Goal: Check status

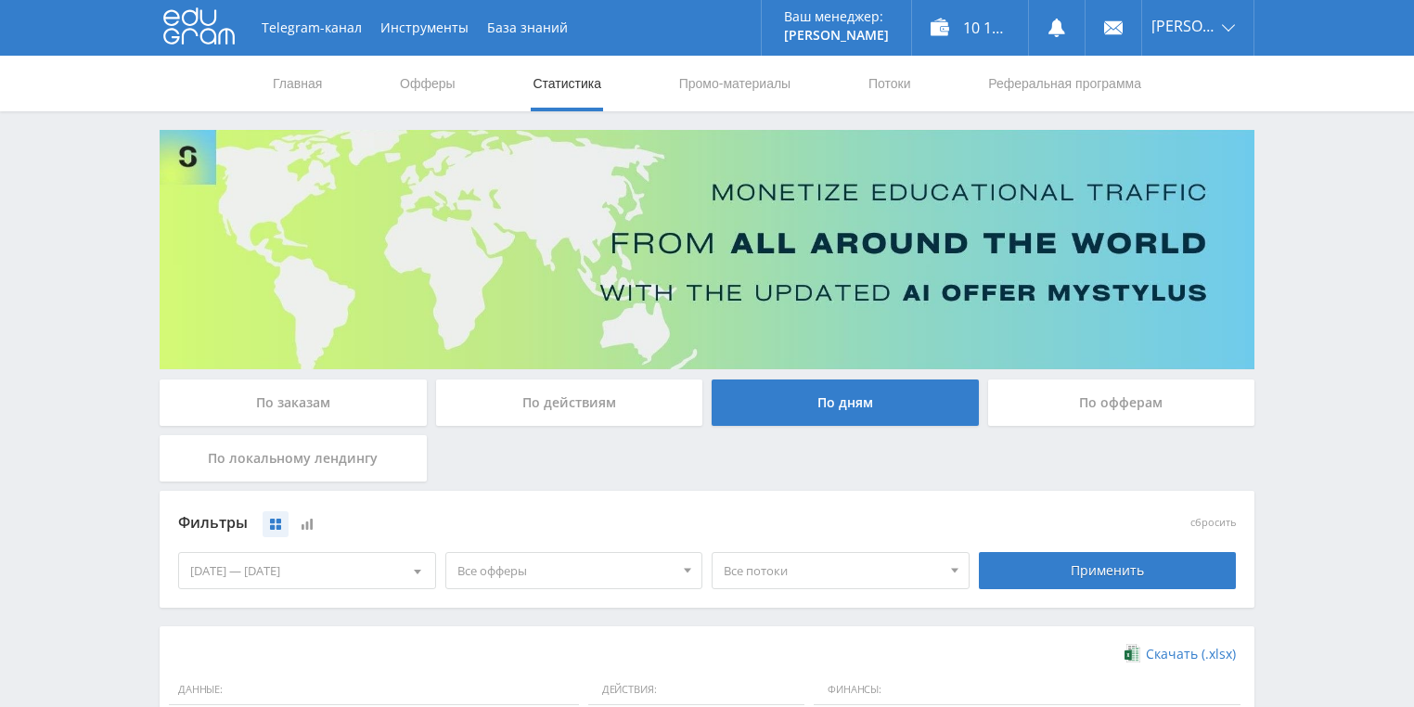
scroll to position [371, 0]
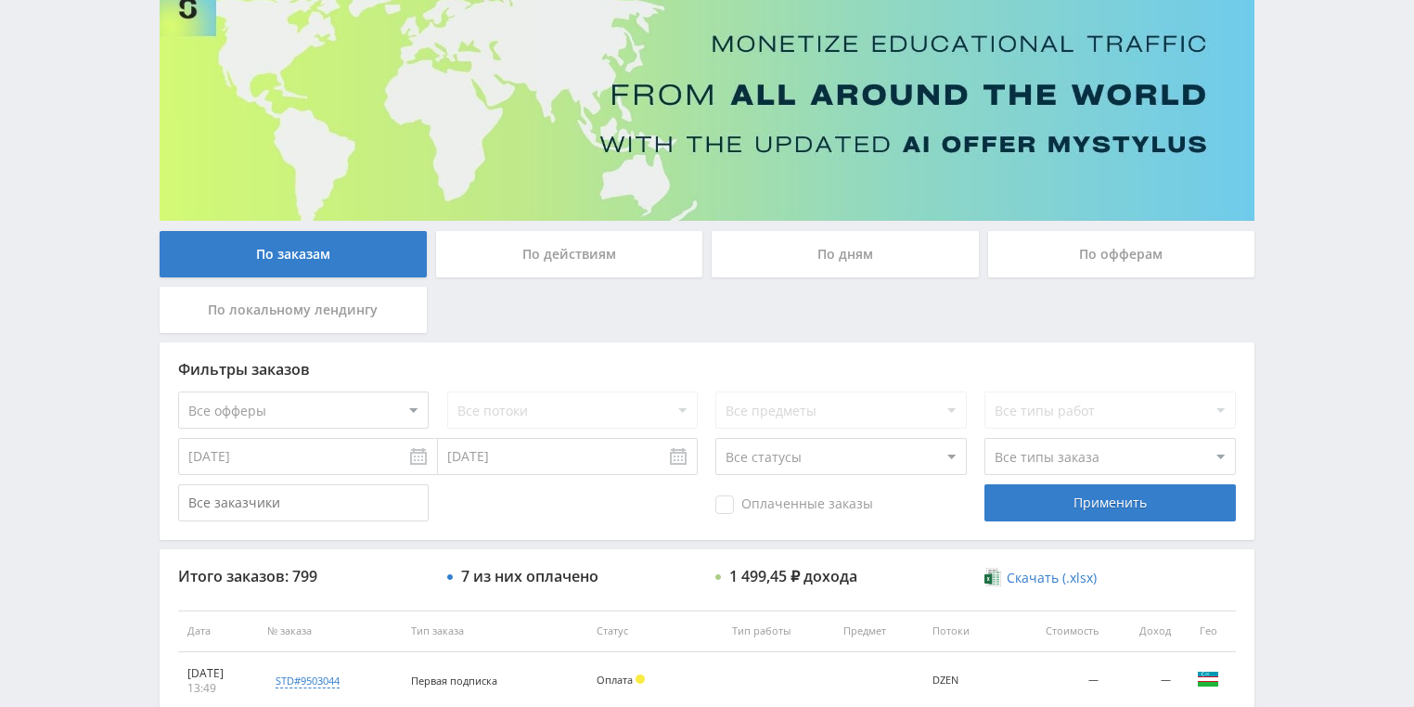
click at [534, 262] on div "По действиям" at bounding box center [569, 254] width 267 height 46
click at [0, 0] on input "По действиям" at bounding box center [0, 0] width 0 height 0
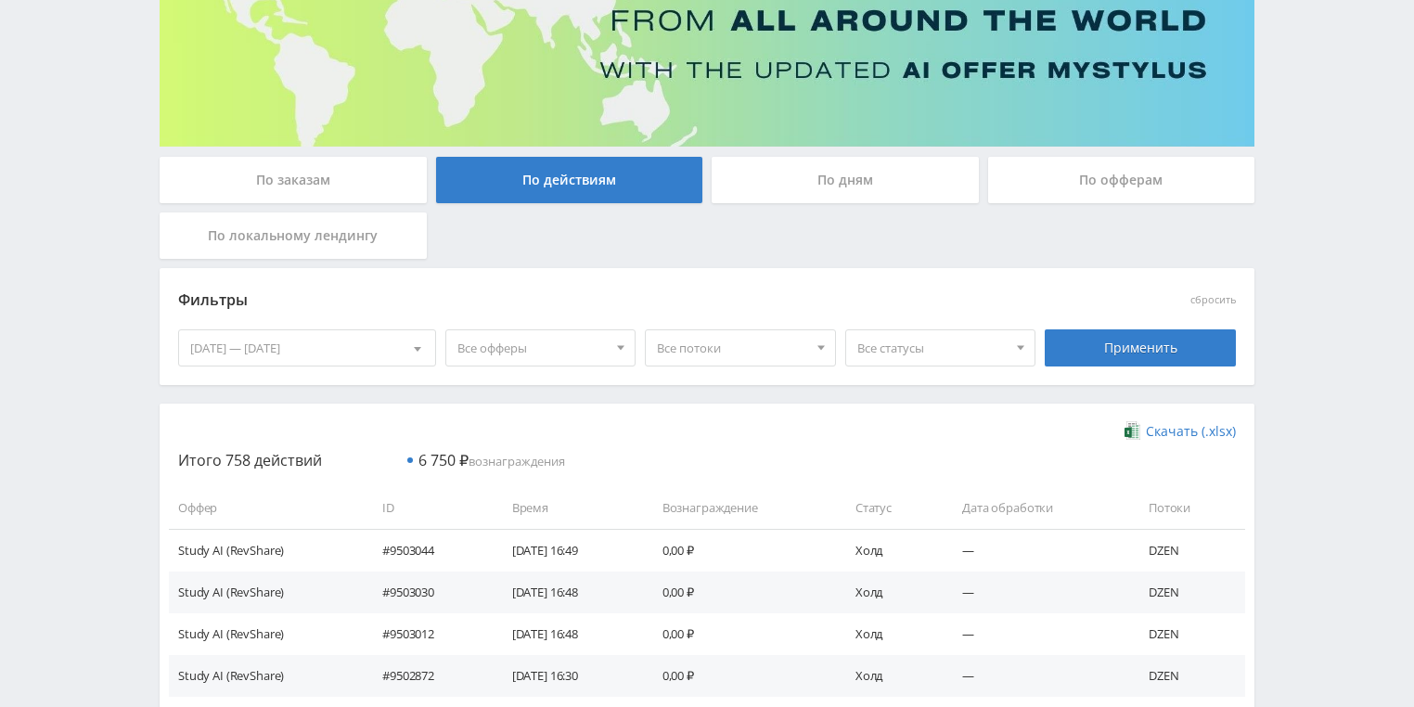
click at [833, 183] on div "По дням" at bounding box center [844, 180] width 267 height 46
click at [0, 0] on input "По дням" at bounding box center [0, 0] width 0 height 0
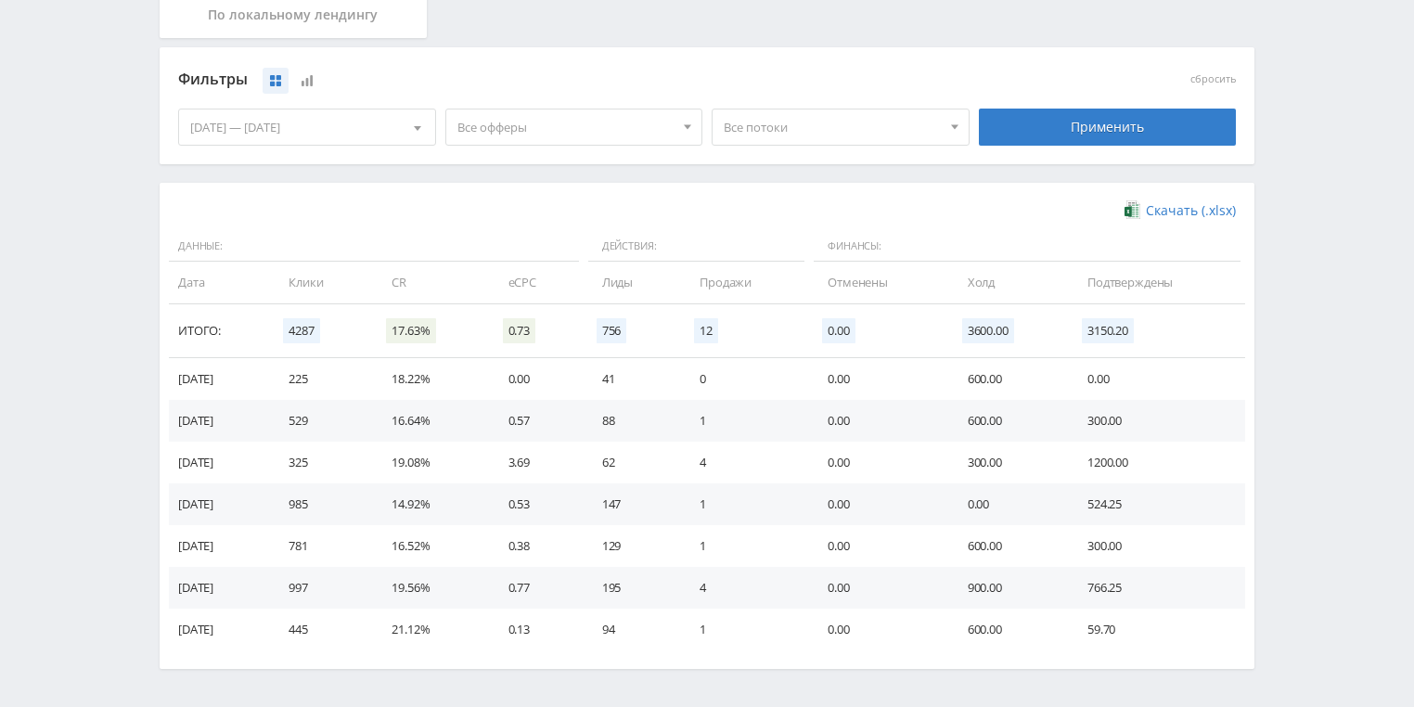
scroll to position [445, 0]
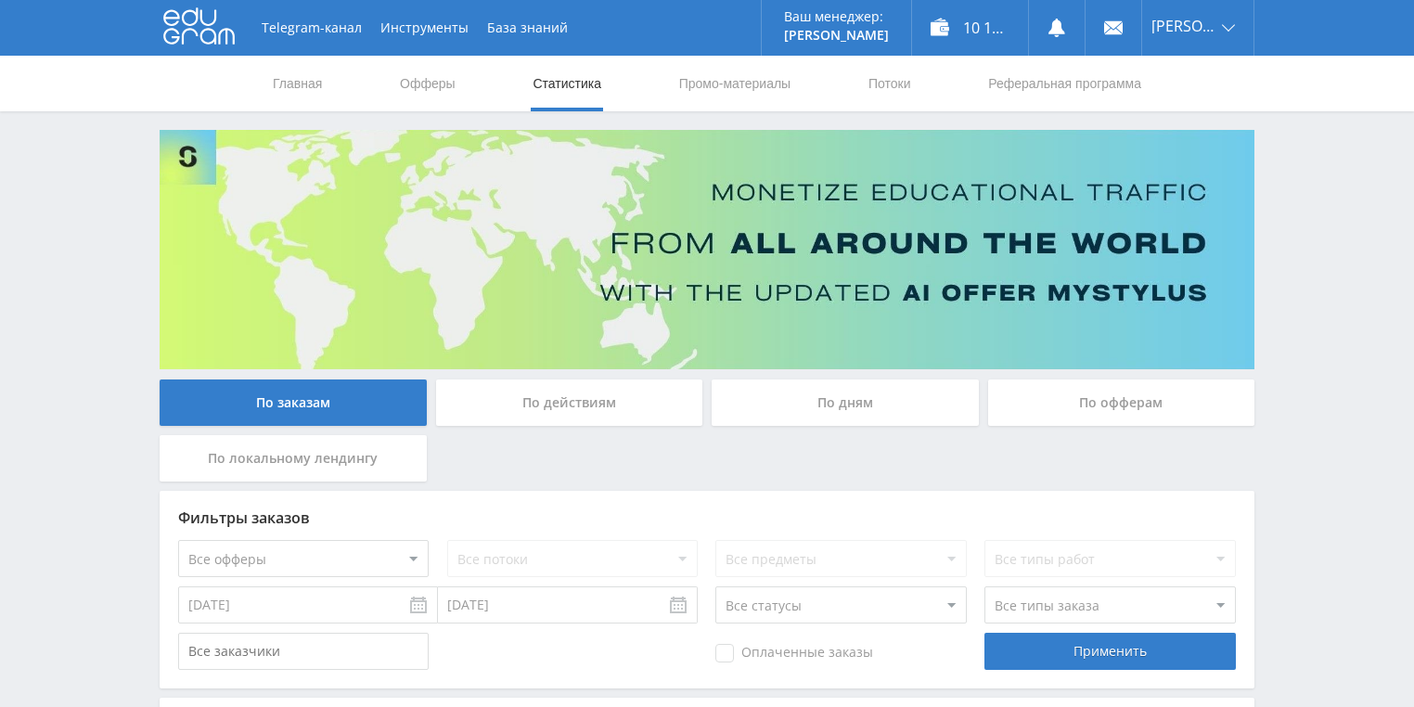
click at [582, 403] on div "По действиям" at bounding box center [569, 402] width 267 height 46
click at [0, 0] on input "По действиям" at bounding box center [0, 0] width 0 height 0
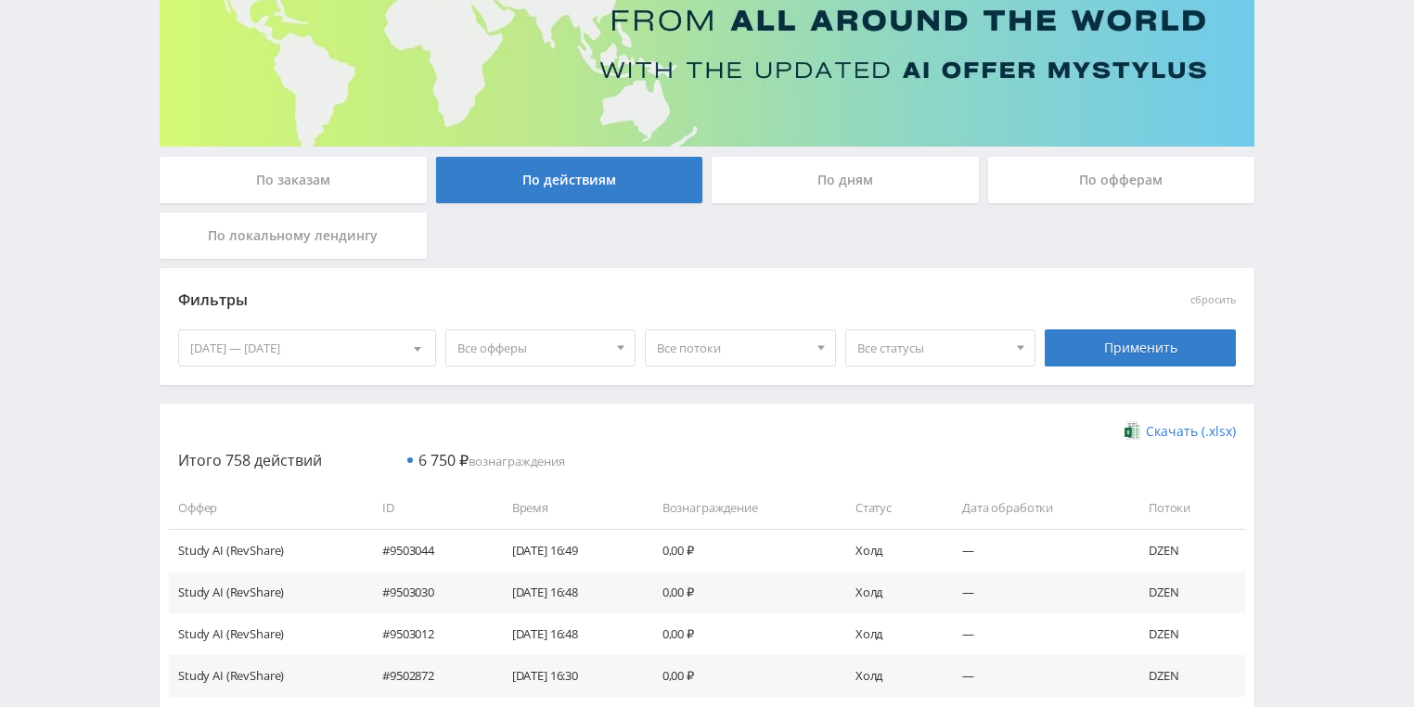
click at [810, 188] on div "По дням" at bounding box center [844, 180] width 267 height 46
click at [0, 0] on input "По дням" at bounding box center [0, 0] width 0 height 0
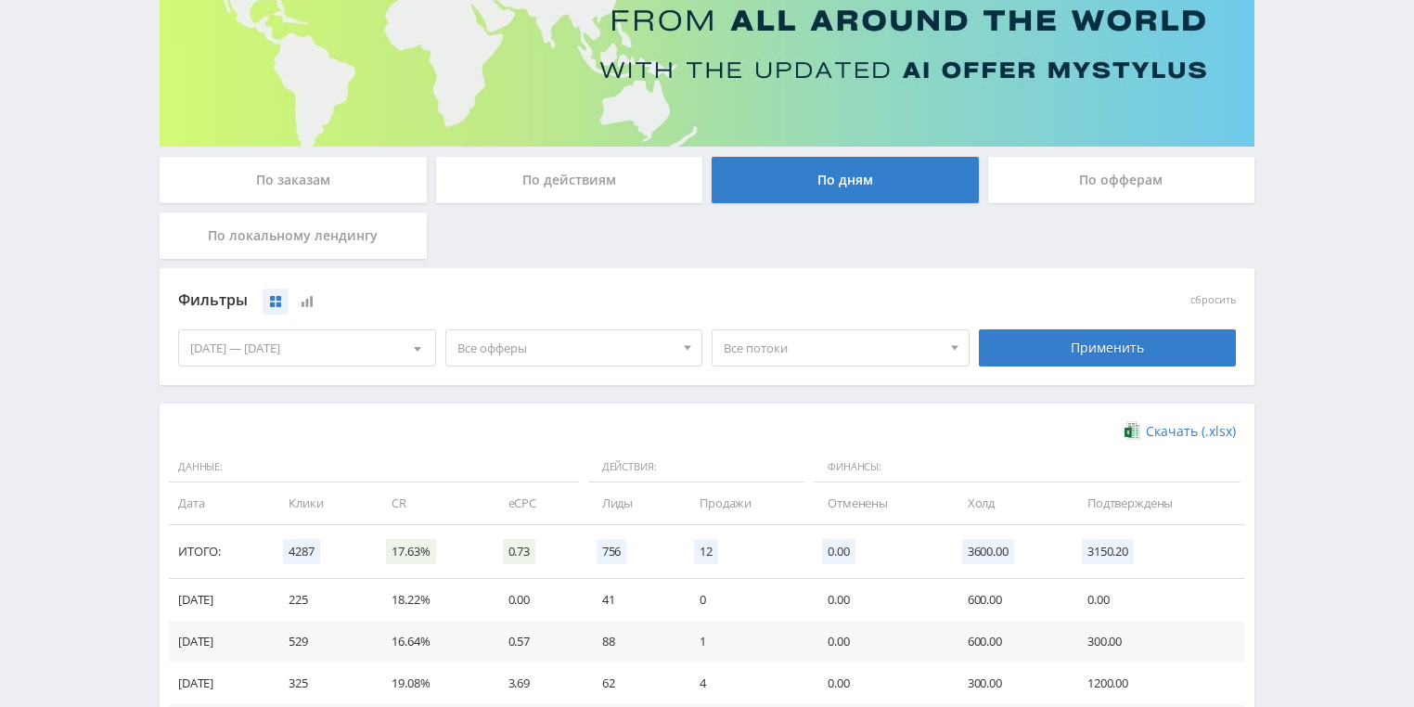
scroll to position [445, 0]
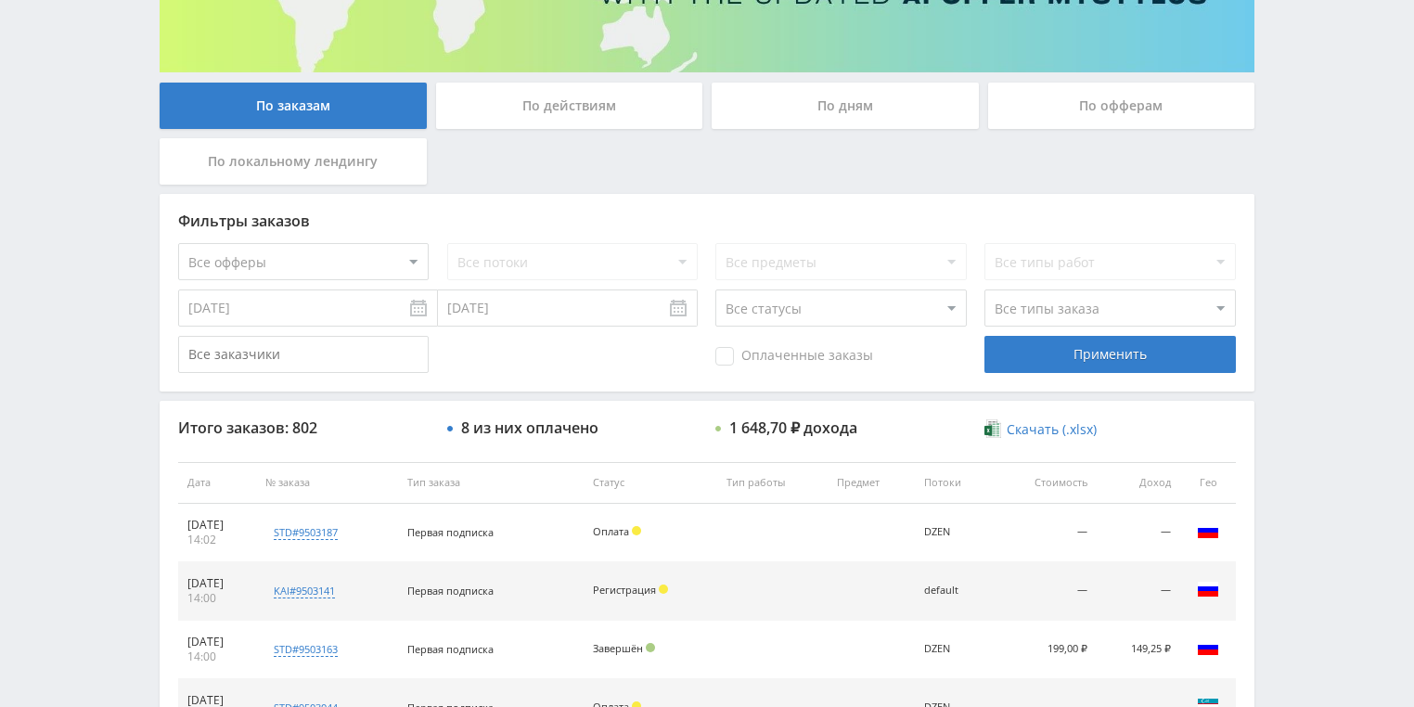
scroll to position [445, 0]
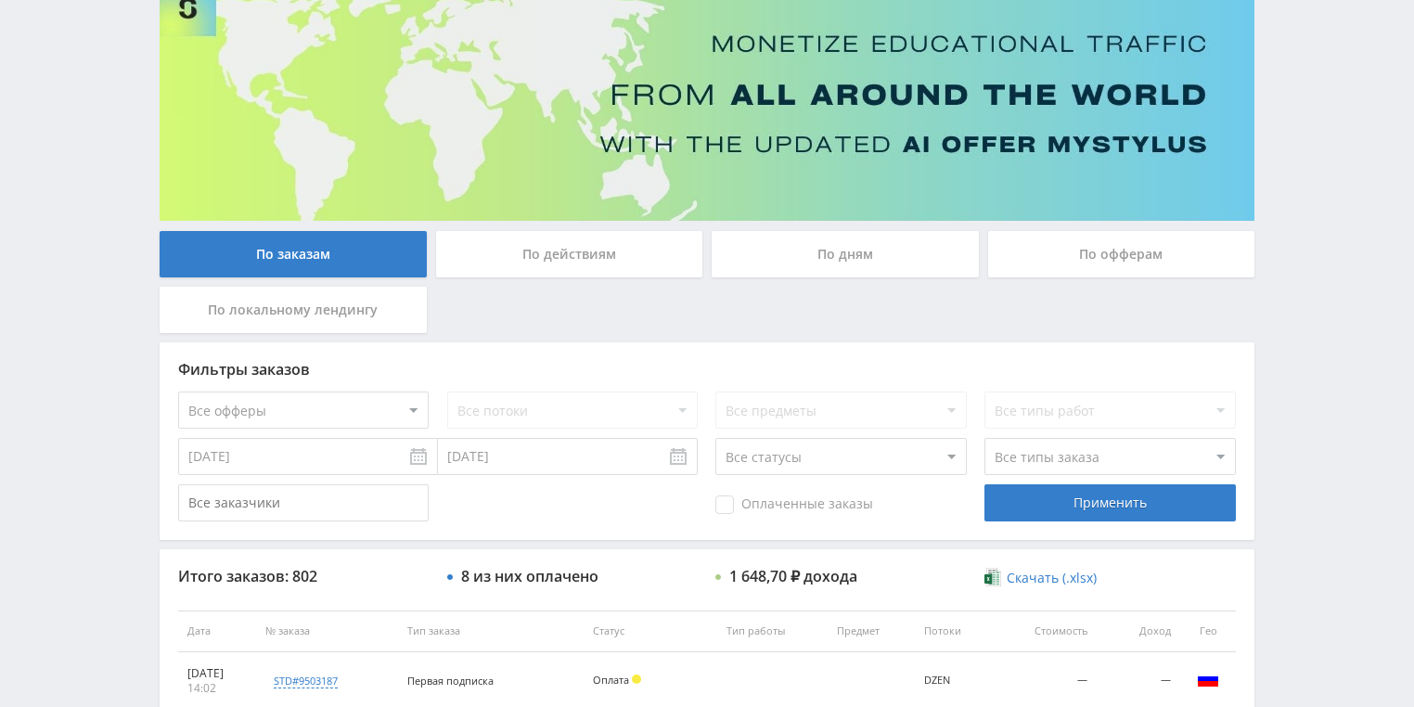
click at [565, 269] on div "По действиям" at bounding box center [569, 254] width 267 height 46
click at [0, 0] on input "По действиям" at bounding box center [0, 0] width 0 height 0
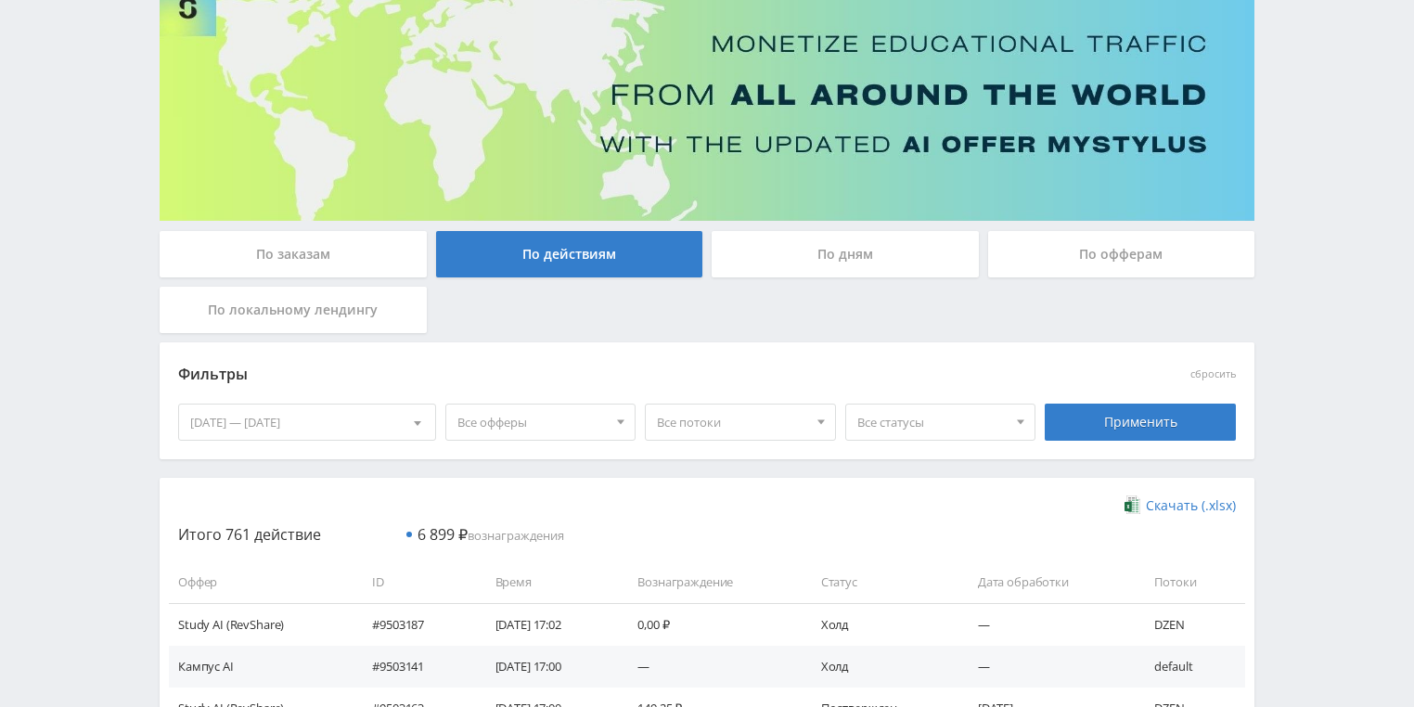
click at [824, 252] on div "По дням" at bounding box center [844, 254] width 267 height 46
click at [0, 0] on input "По дням" at bounding box center [0, 0] width 0 height 0
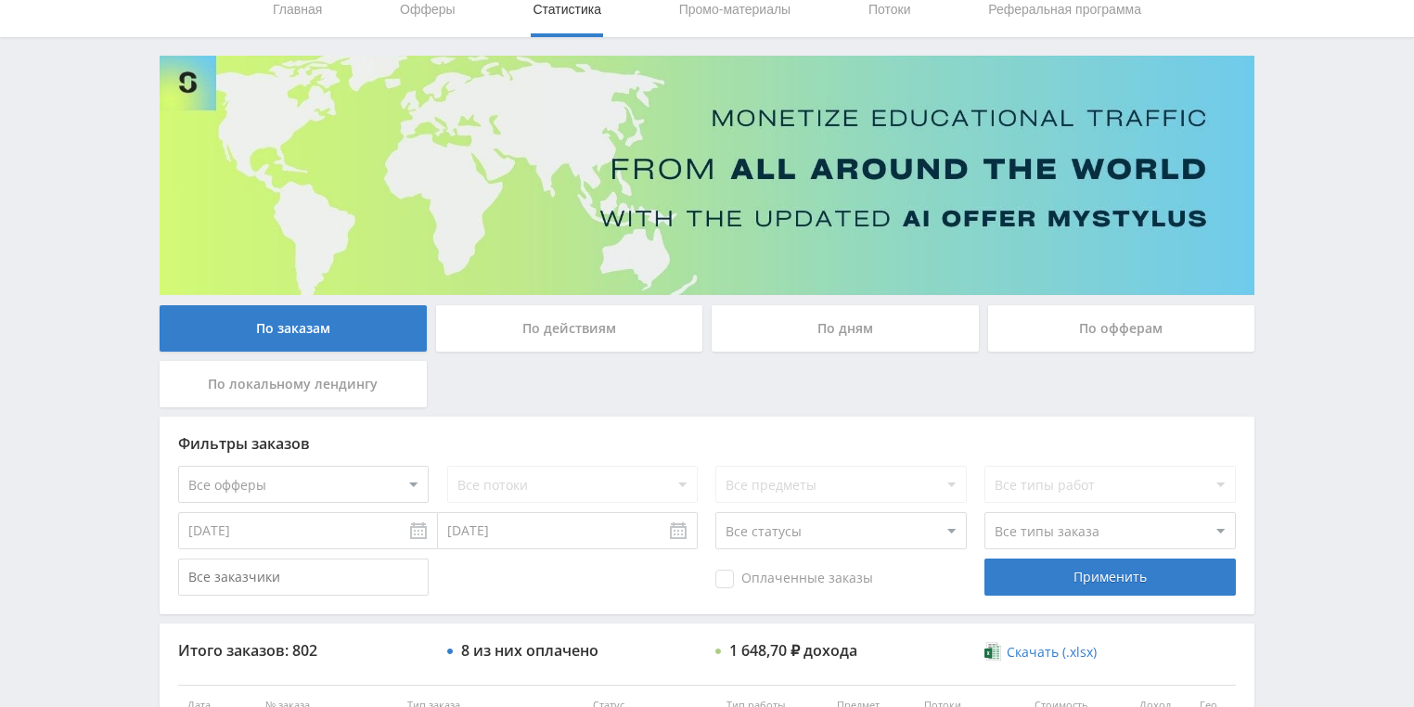
click at [605, 315] on div "По действиям" at bounding box center [569, 328] width 267 height 46
click at [0, 0] on input "По действиям" at bounding box center [0, 0] width 0 height 0
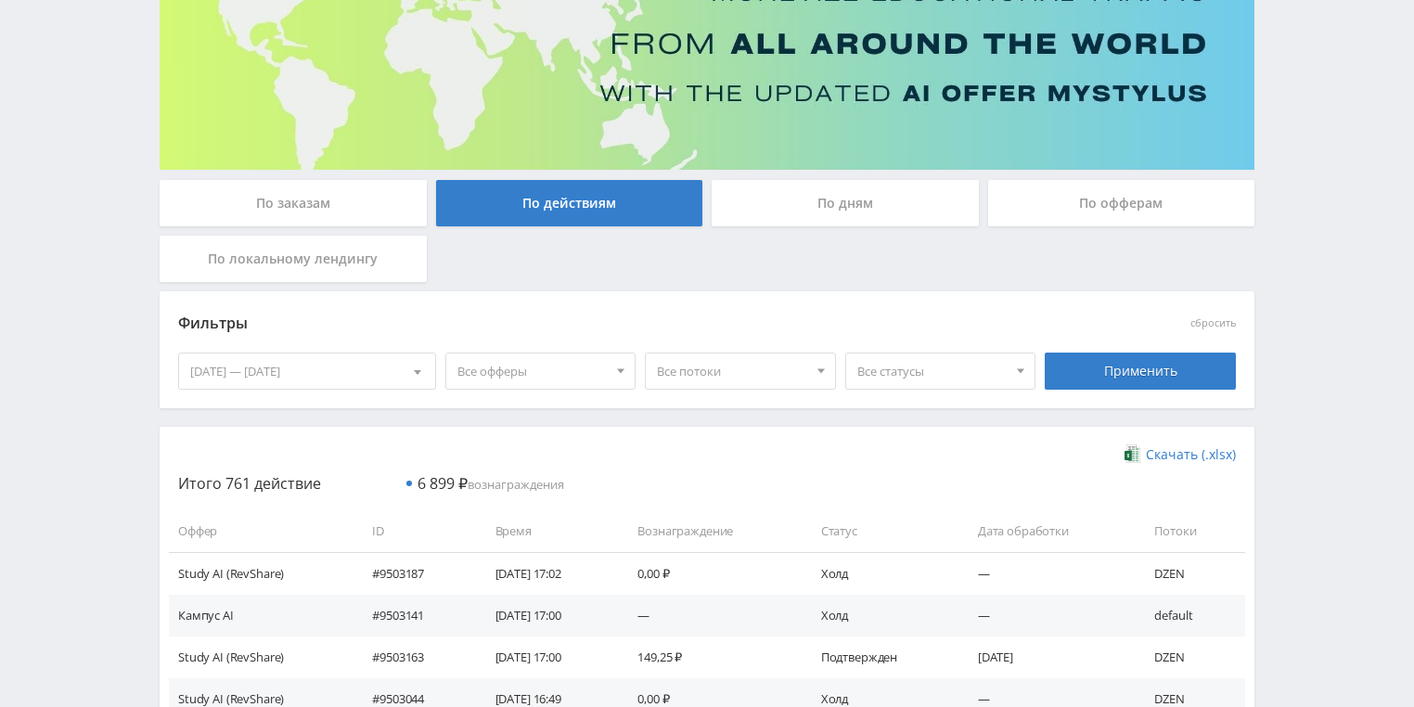
scroll to position [223, 0]
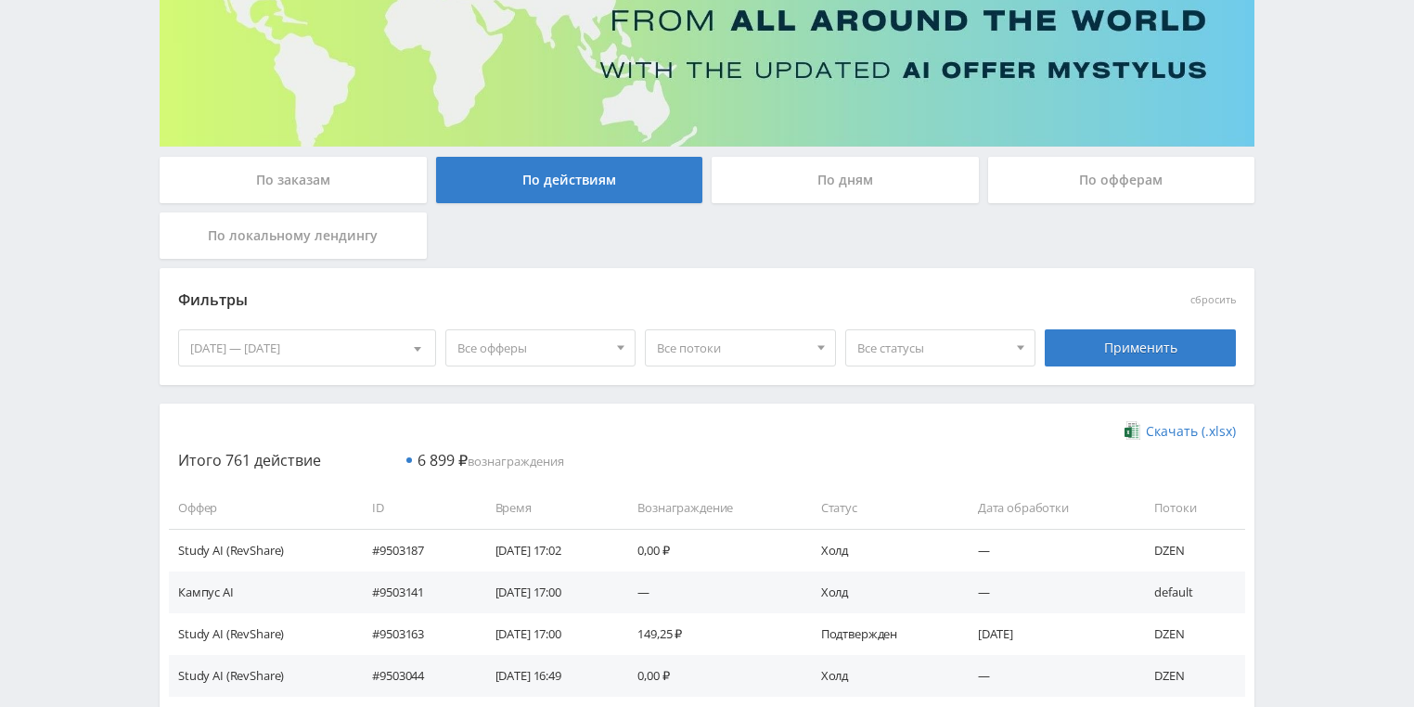
click at [819, 173] on div "По дням" at bounding box center [844, 180] width 267 height 46
click at [0, 0] on input "По дням" at bounding box center [0, 0] width 0 height 0
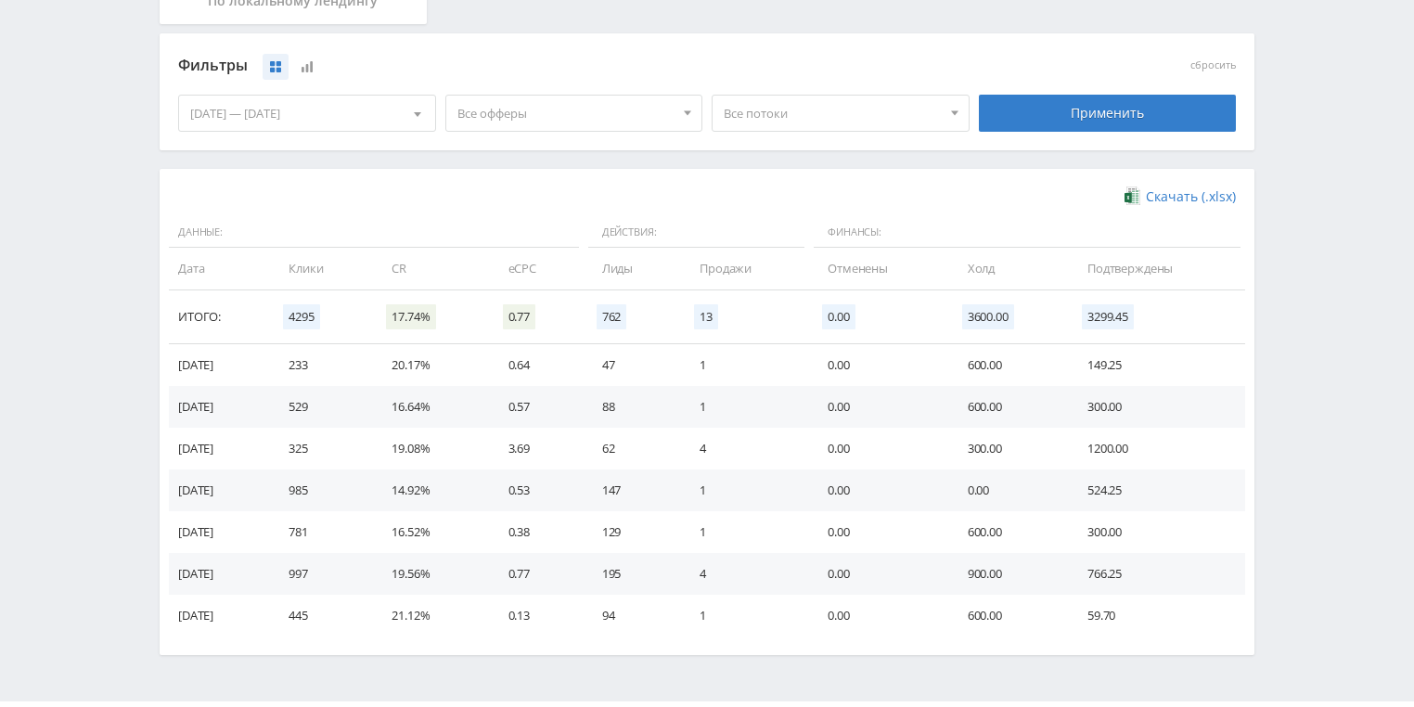
scroll to position [431, 0]
